Goal: Information Seeking & Learning: Find specific fact

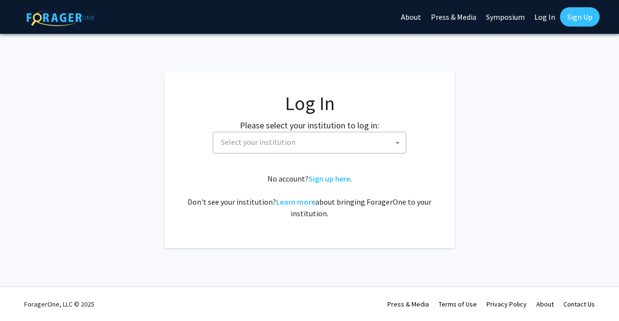
click at [399, 144] on span at bounding box center [398, 142] width 10 height 21
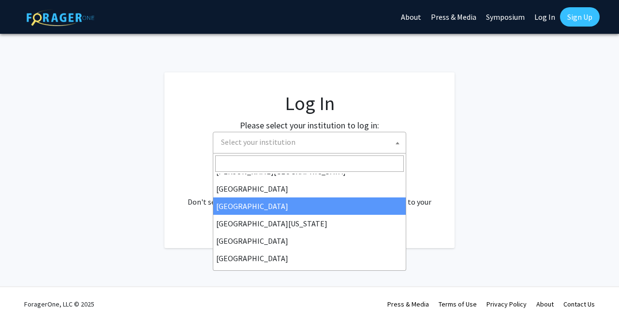
scroll to position [48, 0]
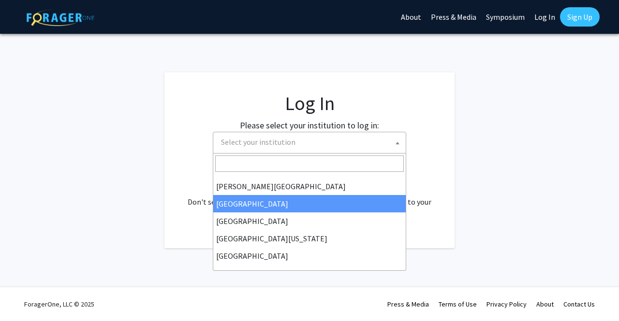
select select "6"
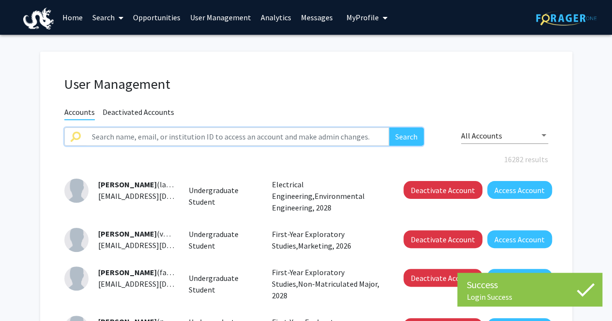
click at [116, 139] on input "text" at bounding box center [237, 137] width 303 height 18
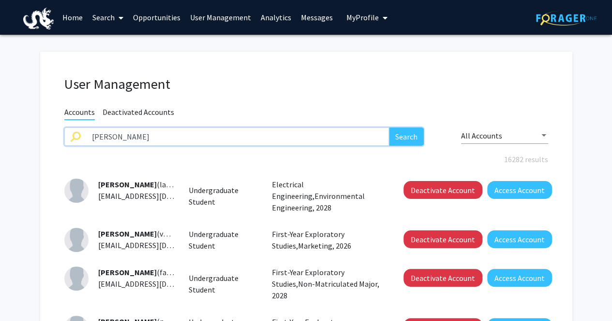
type input "[PERSON_NAME]"
click at [389, 128] on button "Search" at bounding box center [406, 137] width 35 height 18
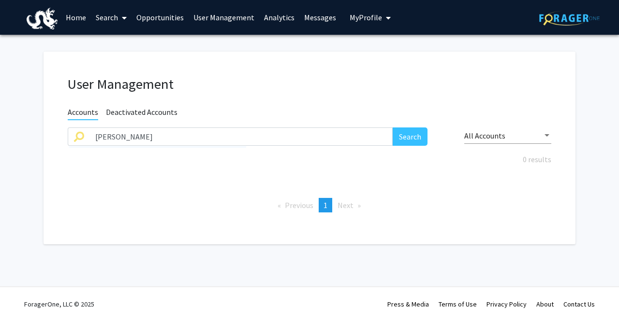
click at [70, 111] on span "Accounts" at bounding box center [83, 113] width 30 height 13
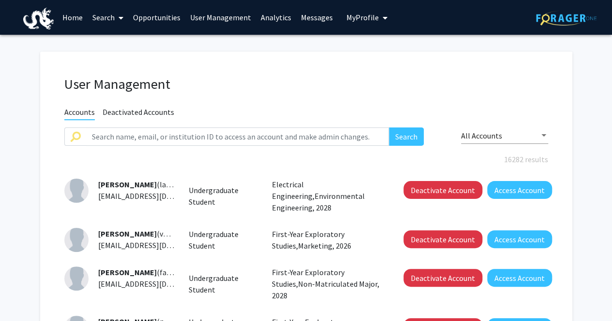
click at [69, 16] on link "Home" at bounding box center [73, 17] width 30 height 34
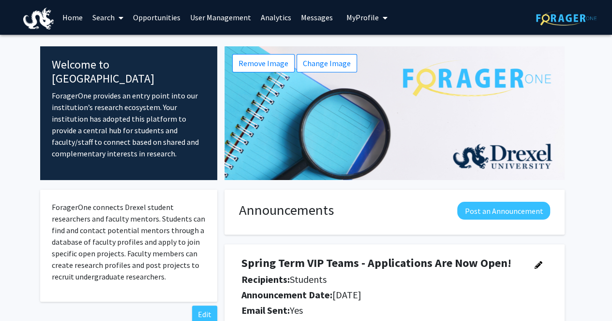
click at [92, 15] on link "Search" at bounding box center [107, 17] width 41 height 34
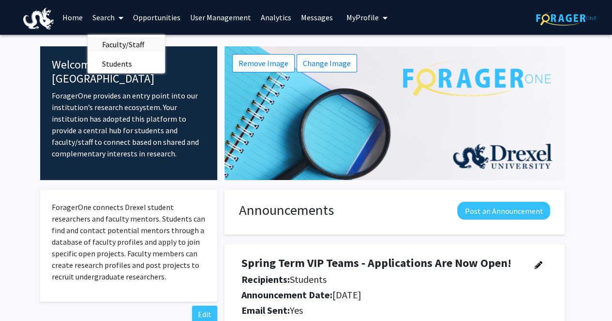
click at [119, 43] on span "Faculty/Staff" at bounding box center [122, 44] width 71 height 19
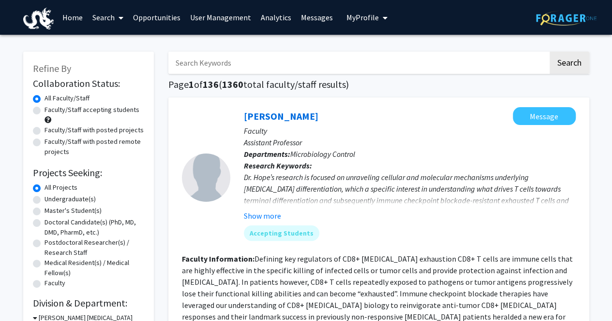
click at [209, 65] on input "Search Keywords" at bounding box center [357, 63] width 379 height 22
type input "[PERSON_NAME]"
click at [576, 68] on button "Search" at bounding box center [569, 63] width 40 height 22
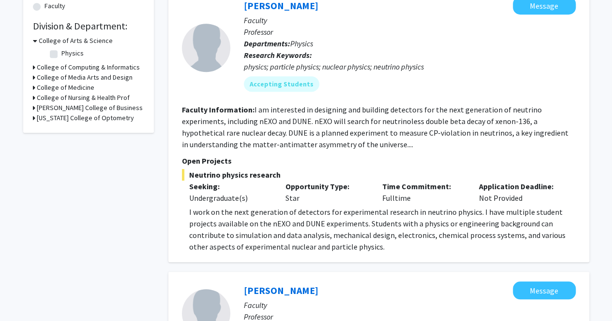
scroll to position [242, 0]
